Goal: Information Seeking & Learning: Learn about a topic

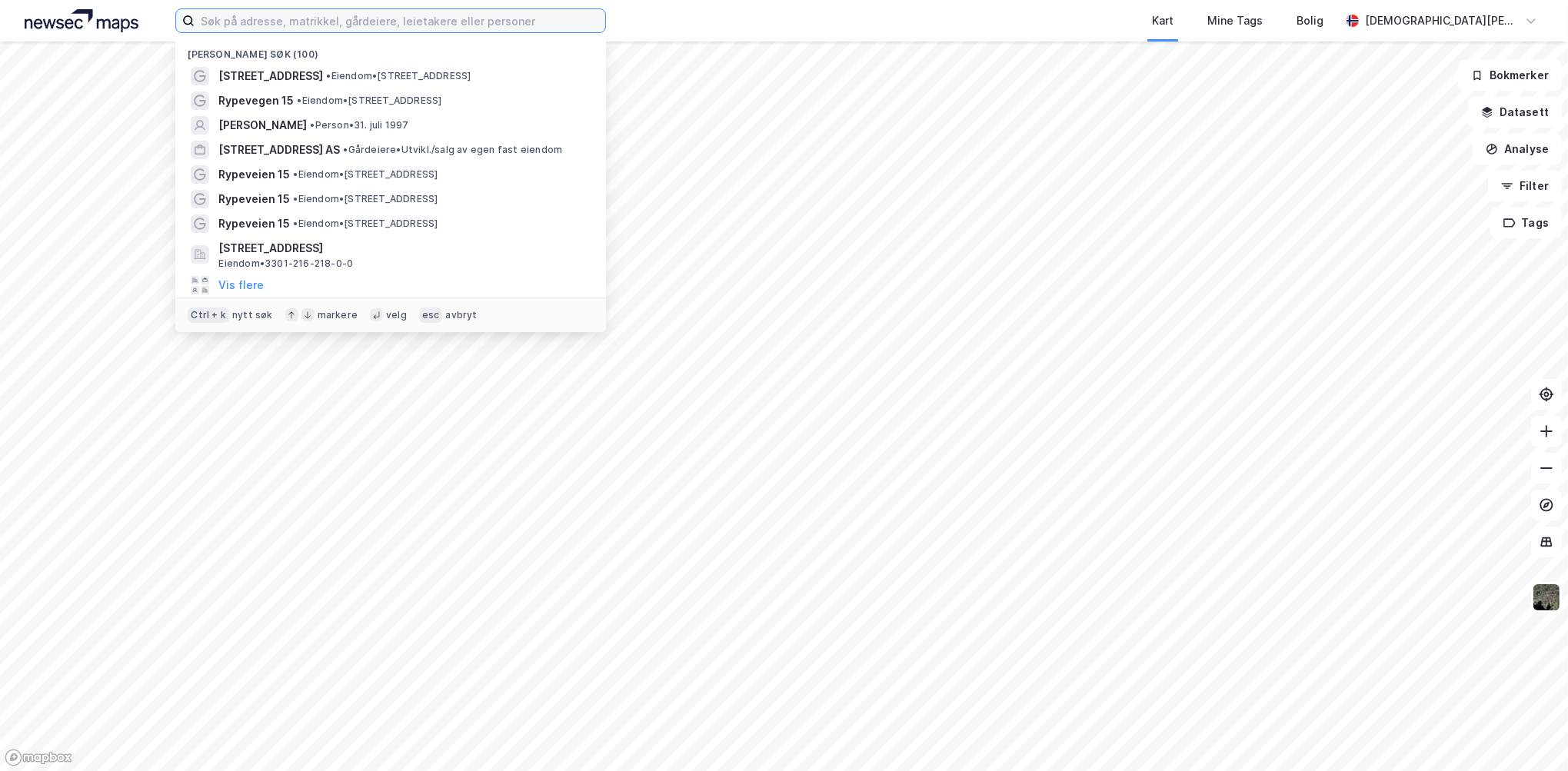
click at [278, 15] on input at bounding box center [400, 21] width 411 height 23
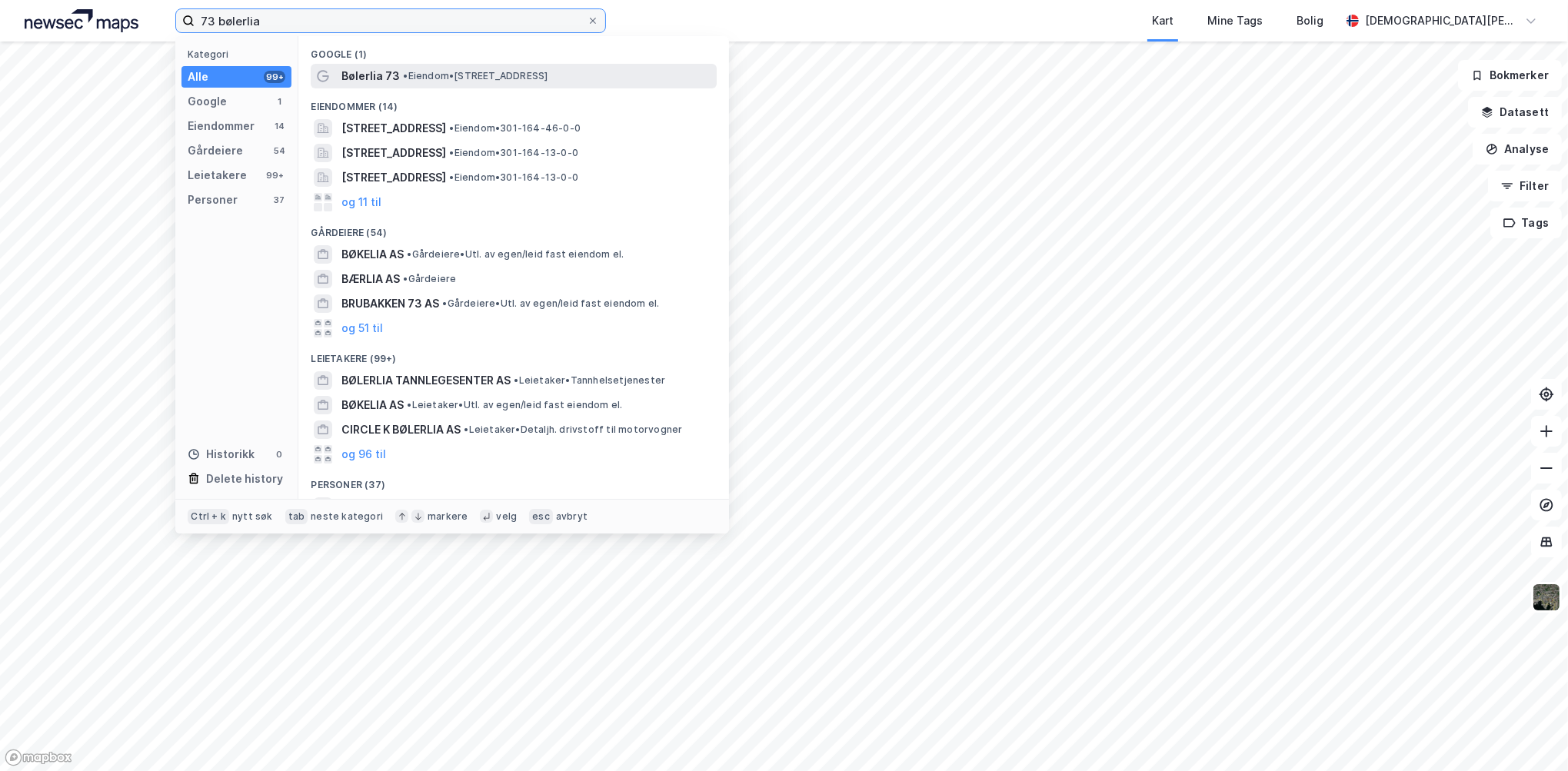
type input "73 bølerlia"
click at [435, 70] on span "• Eiendom • [STREET_ADDRESS]" at bounding box center [475, 76] width 144 height 12
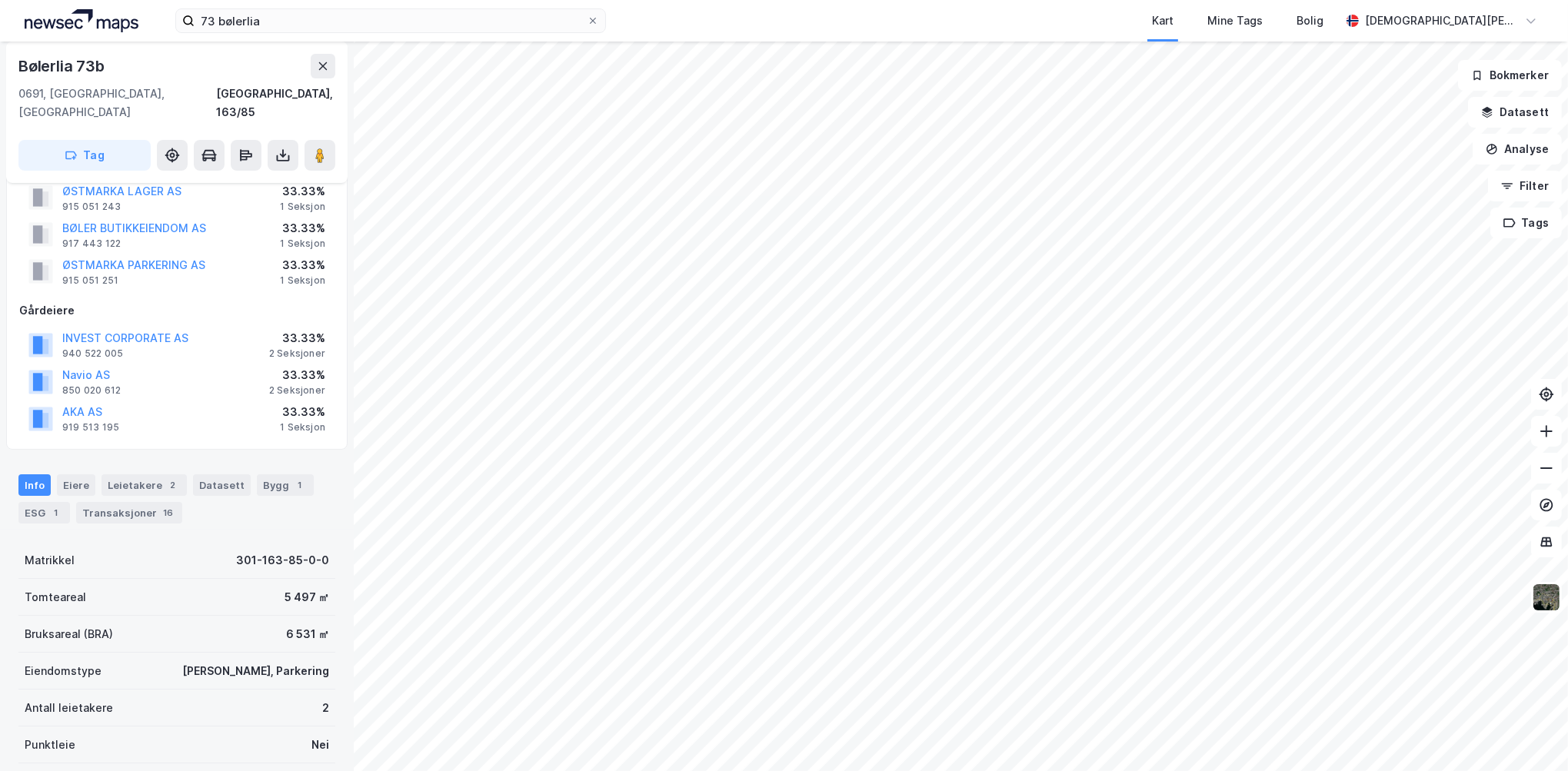
scroll to position [77, 0]
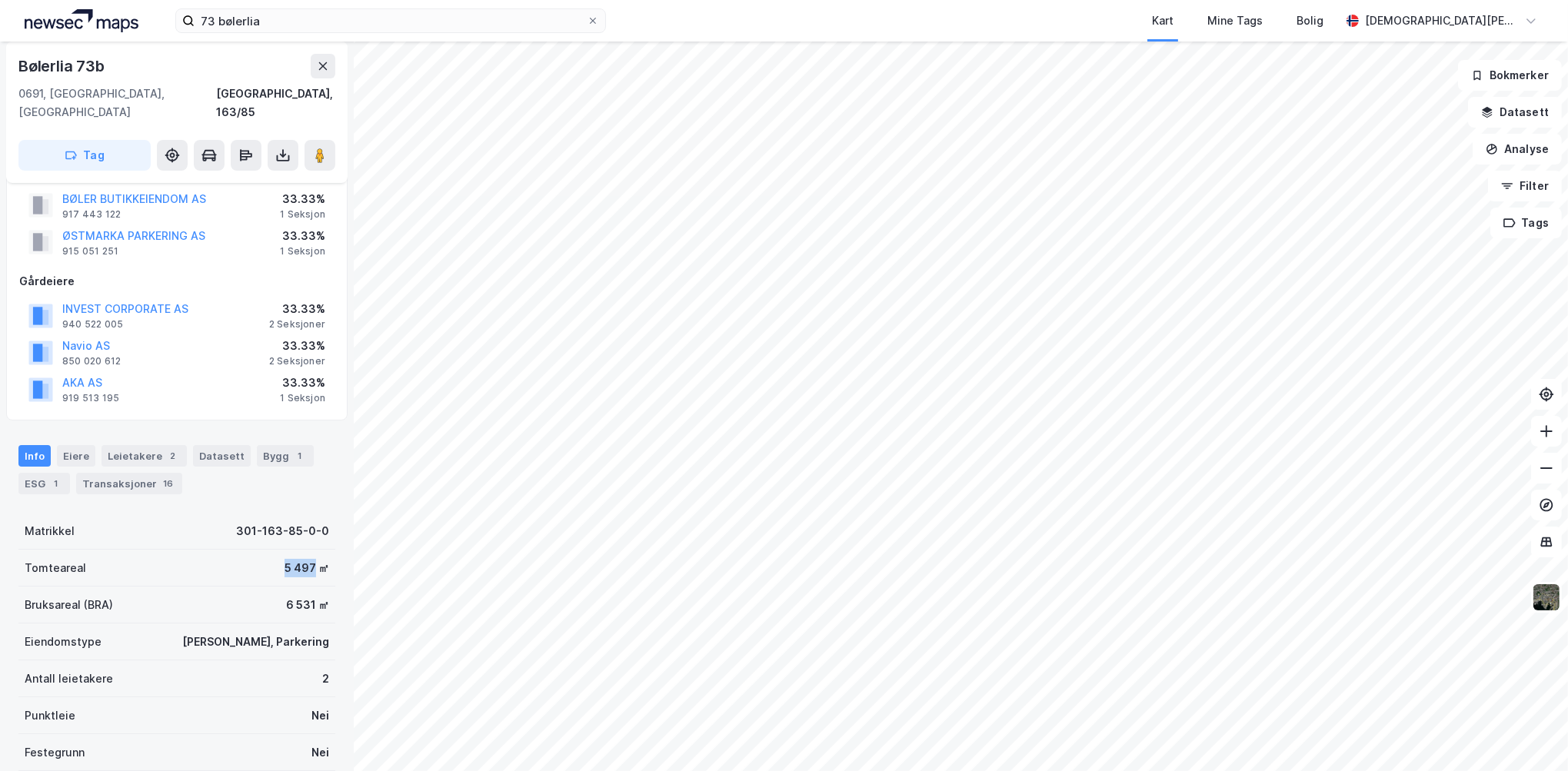
drag, startPoint x: 276, startPoint y: 550, endPoint x: 302, endPoint y: 547, distance: 26.2
click at [302, 559] on div "5 497 ㎡" at bounding box center [307, 569] width 45 height 19
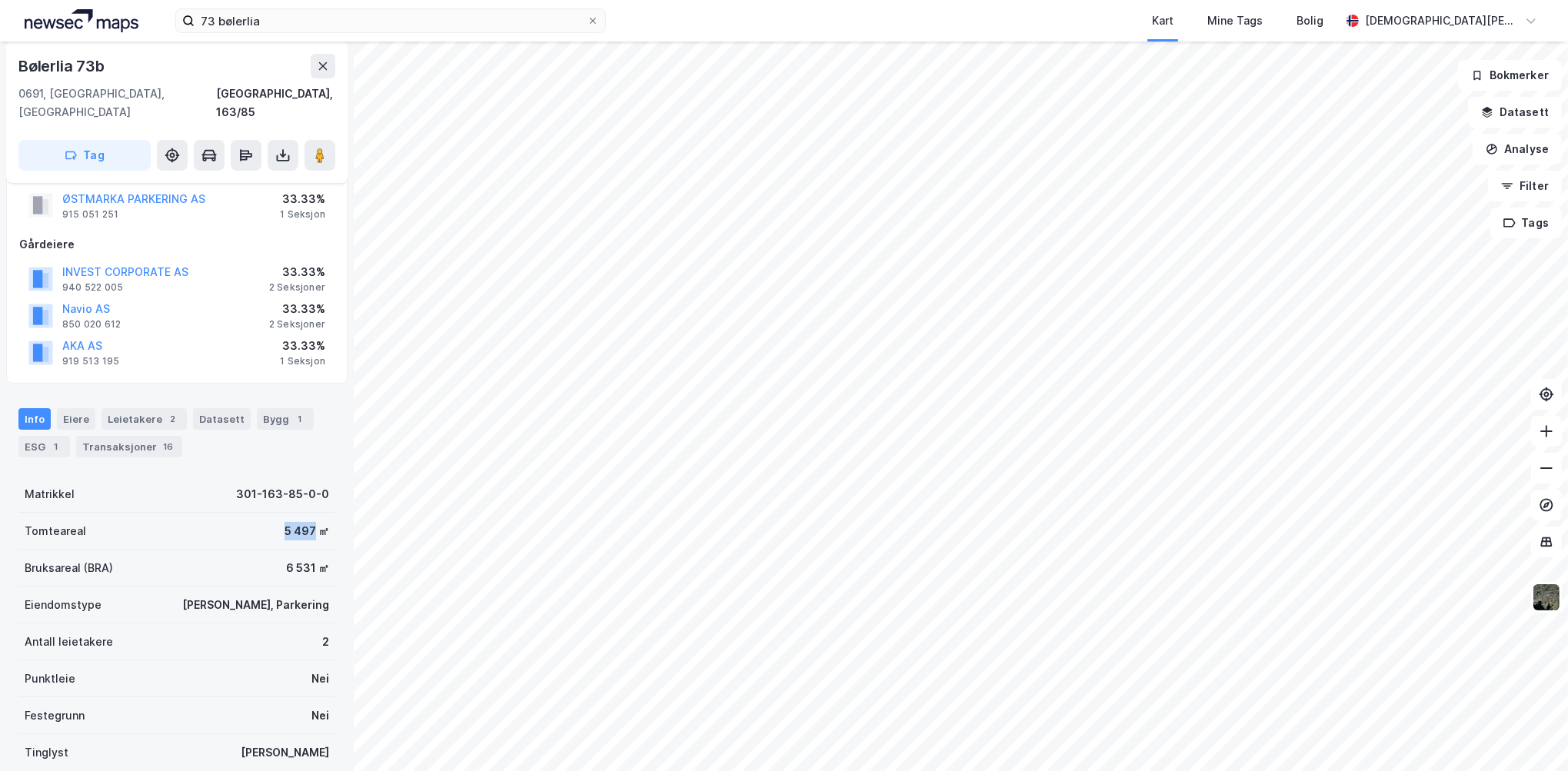
scroll to position [154, 0]
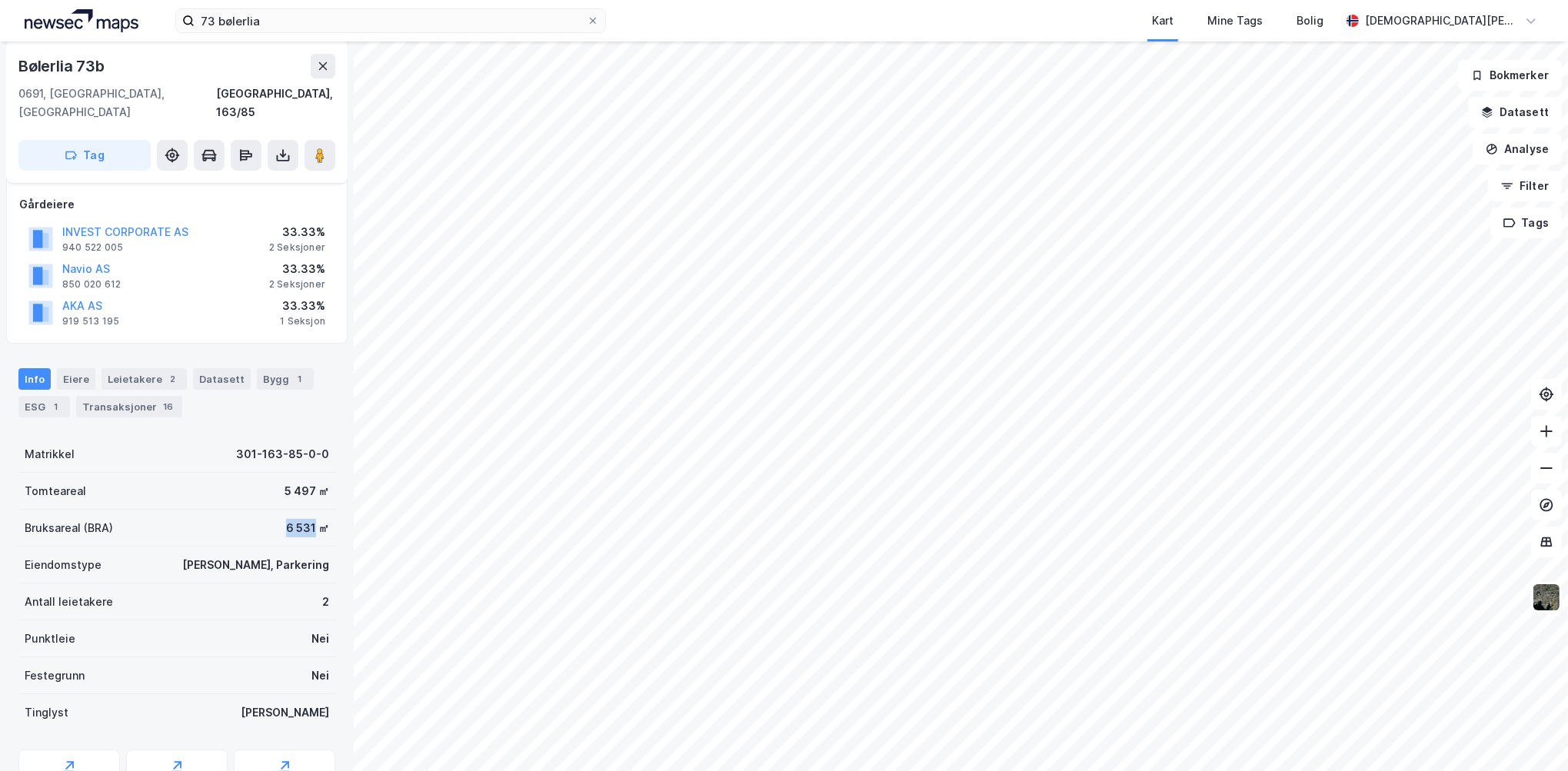
drag, startPoint x: 272, startPoint y: 512, endPoint x: 303, endPoint y: 509, distance: 31.1
click at [303, 510] on div "Bruksareal (BRA) 6 531 ㎡" at bounding box center [177, 527] width 317 height 37
drag, startPoint x: 303, startPoint y: 509, endPoint x: 264, endPoint y: 516, distance: 39.6
click at [264, 516] on div "Bruksareal (BRA) 6 531 ㎡" at bounding box center [177, 527] width 317 height 37
click at [286, 519] on div "6 531 ㎡" at bounding box center [307, 528] width 43 height 19
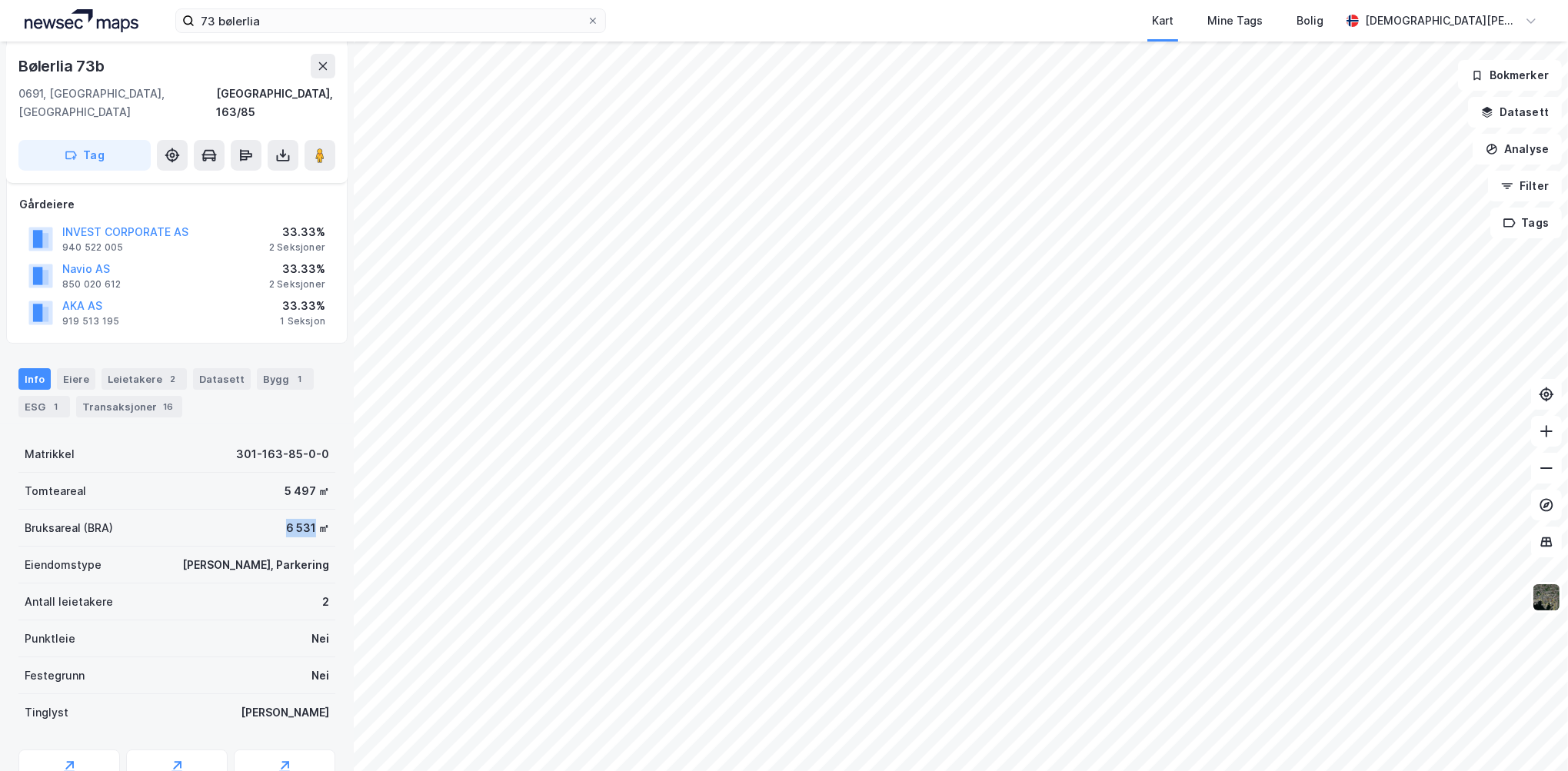
drag, startPoint x: 276, startPoint y: 512, endPoint x: 298, endPoint y: 509, distance: 22.2
click at [298, 519] on div "6 531 ㎡" at bounding box center [307, 528] width 43 height 19
